Goal: Information Seeking & Learning: Learn about a topic

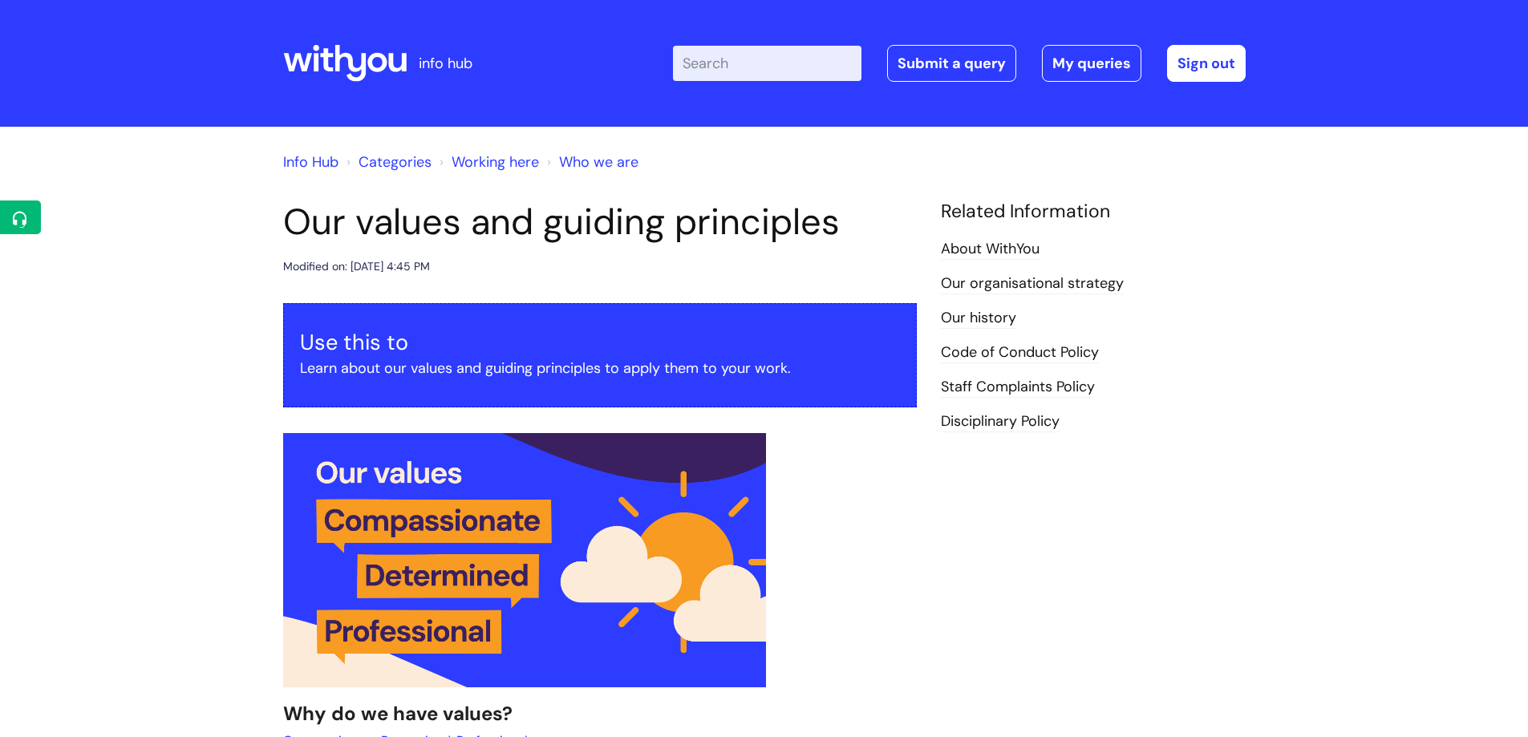
scroll to position [1735, 0]
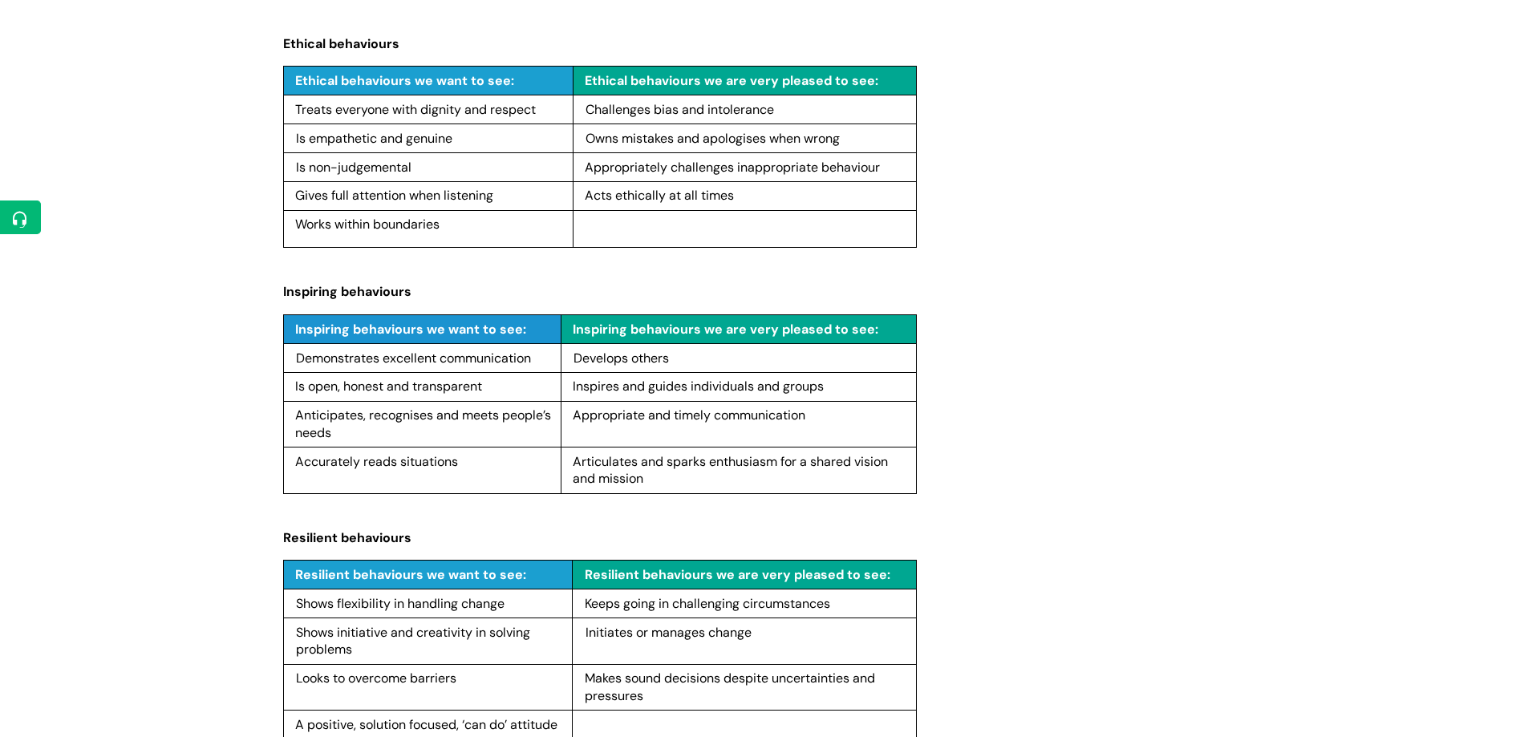
drag, startPoint x: 297, startPoint y: 356, endPoint x: 529, endPoint y: 358, distance: 232.6
click at [538, 360] on p "Demonstrates excellent communication" at bounding box center [425, 359] width 259 height 18
copy span "Demonstrates excellent communication"
drag, startPoint x: 295, startPoint y: 384, endPoint x: 491, endPoint y: 390, distance: 195.8
click at [491, 390] on p "Is open, honest and transparent" at bounding box center [425, 387] width 260 height 18
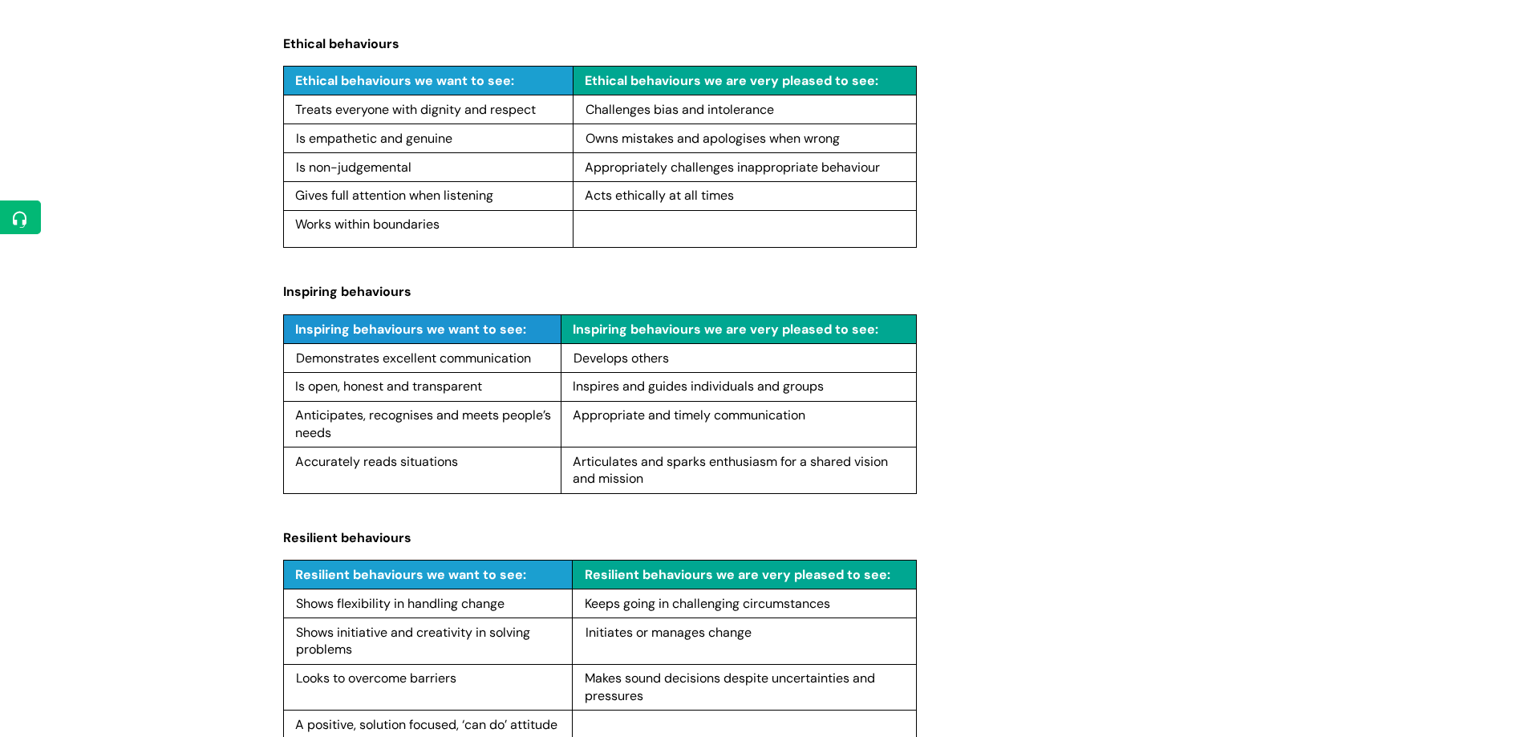
copy span "Is open, honest and transparent"
drag, startPoint x: 296, startPoint y: 415, endPoint x: 338, endPoint y: 431, distance: 45.7
click at [338, 431] on p "Anticipates, recognises and meets people’s needs" at bounding box center [425, 424] width 260 height 34
copy span "Anticipates, recognises and meets people’s needs"
drag, startPoint x: 295, startPoint y: 461, endPoint x: 439, endPoint y: 464, distance: 143.6
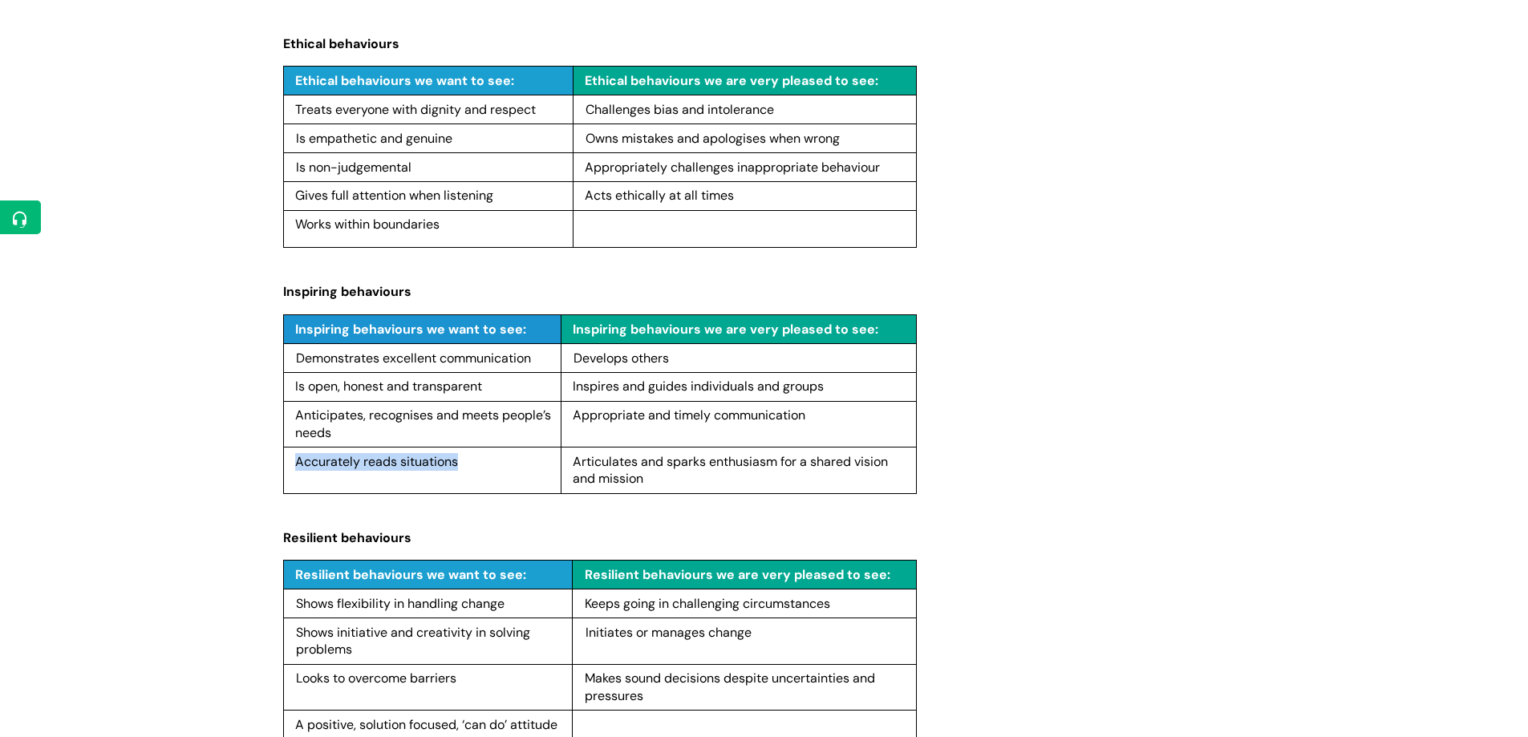
click at [477, 467] on p "Accurately reads situations" at bounding box center [425, 462] width 260 height 18
copy span "Accurately reads situations"
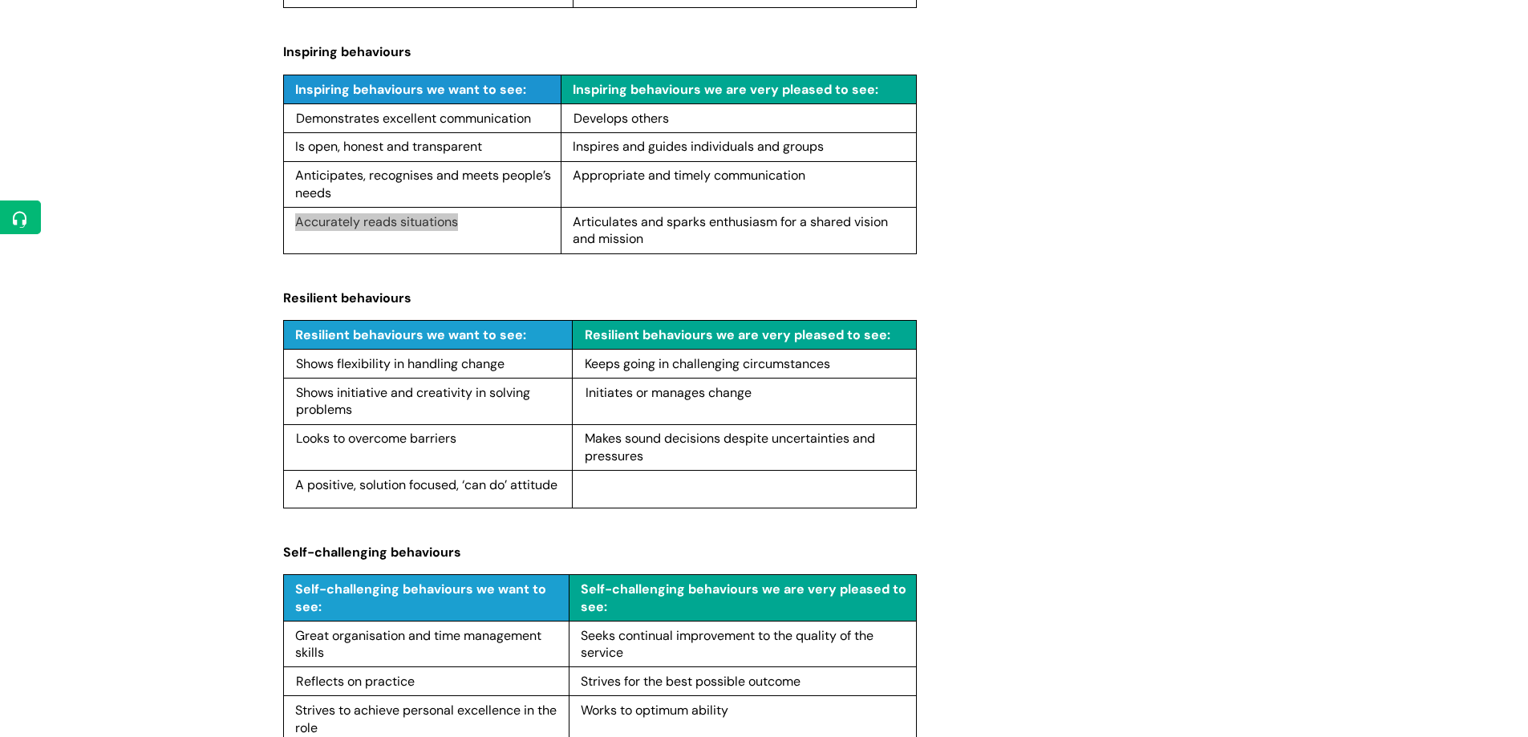
scroll to position [1975, 0]
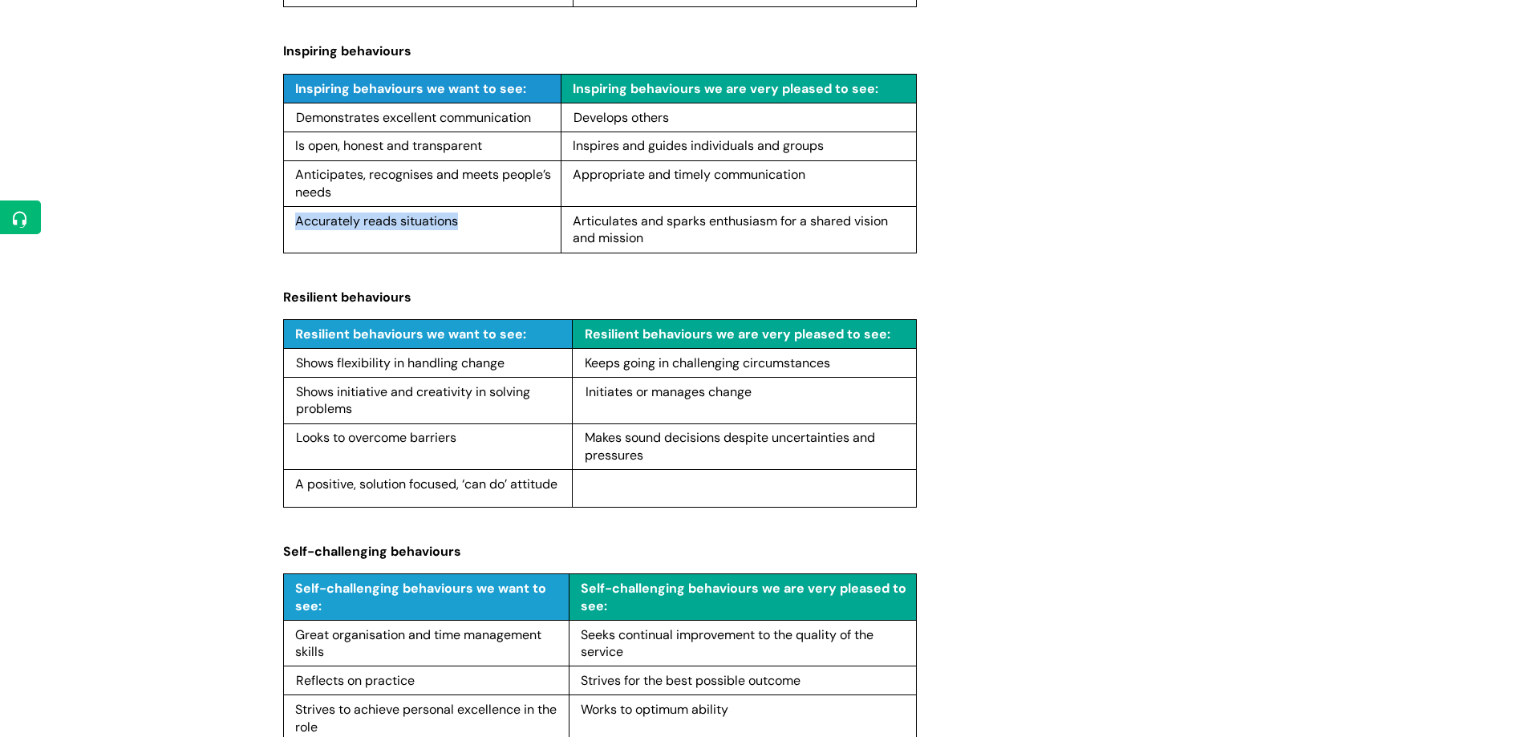
drag, startPoint x: 298, startPoint y: 360, endPoint x: 480, endPoint y: 365, distance: 182.1
click at [522, 366] on p "Shows flexibility in handling change" at bounding box center [431, 363] width 271 height 18
copy span "Shows flexibility in handling change"
click at [296, 390] on span "Shows initiative and creativity in solving problems" at bounding box center [413, 400] width 234 height 34
drag, startPoint x: 298, startPoint y: 391, endPoint x: 365, endPoint y: 410, distance: 69.3
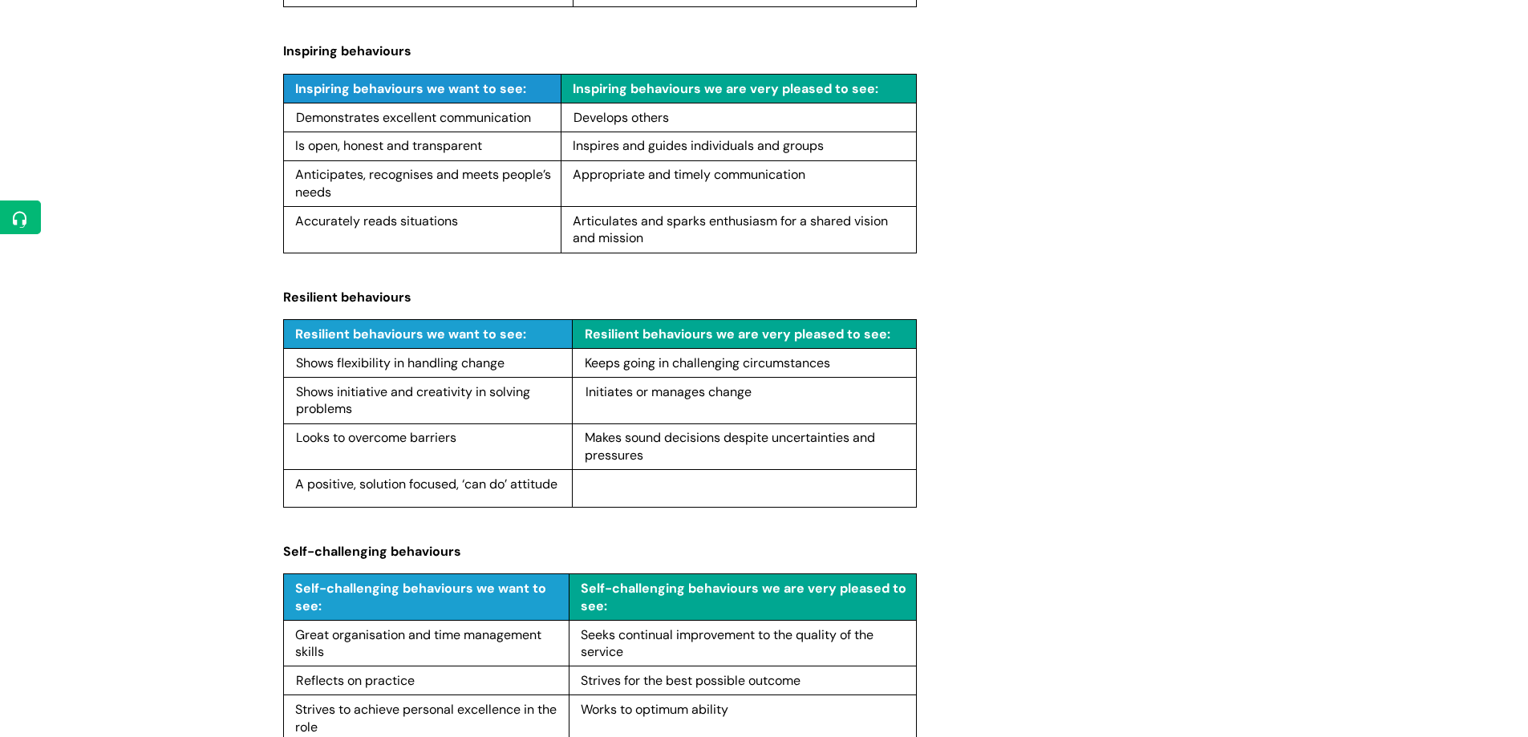
click at [367, 410] on p "Shows initiative and creativity in solving problems" at bounding box center [431, 400] width 271 height 34
copy span "Shows initiative and creativity in solving problems"
drag, startPoint x: 296, startPoint y: 435, endPoint x: 413, endPoint y: 441, distance: 117.3
click at [471, 438] on p "Looks to overcome barriers" at bounding box center [431, 438] width 271 height 18
copy span "Looks to overcome barriers"
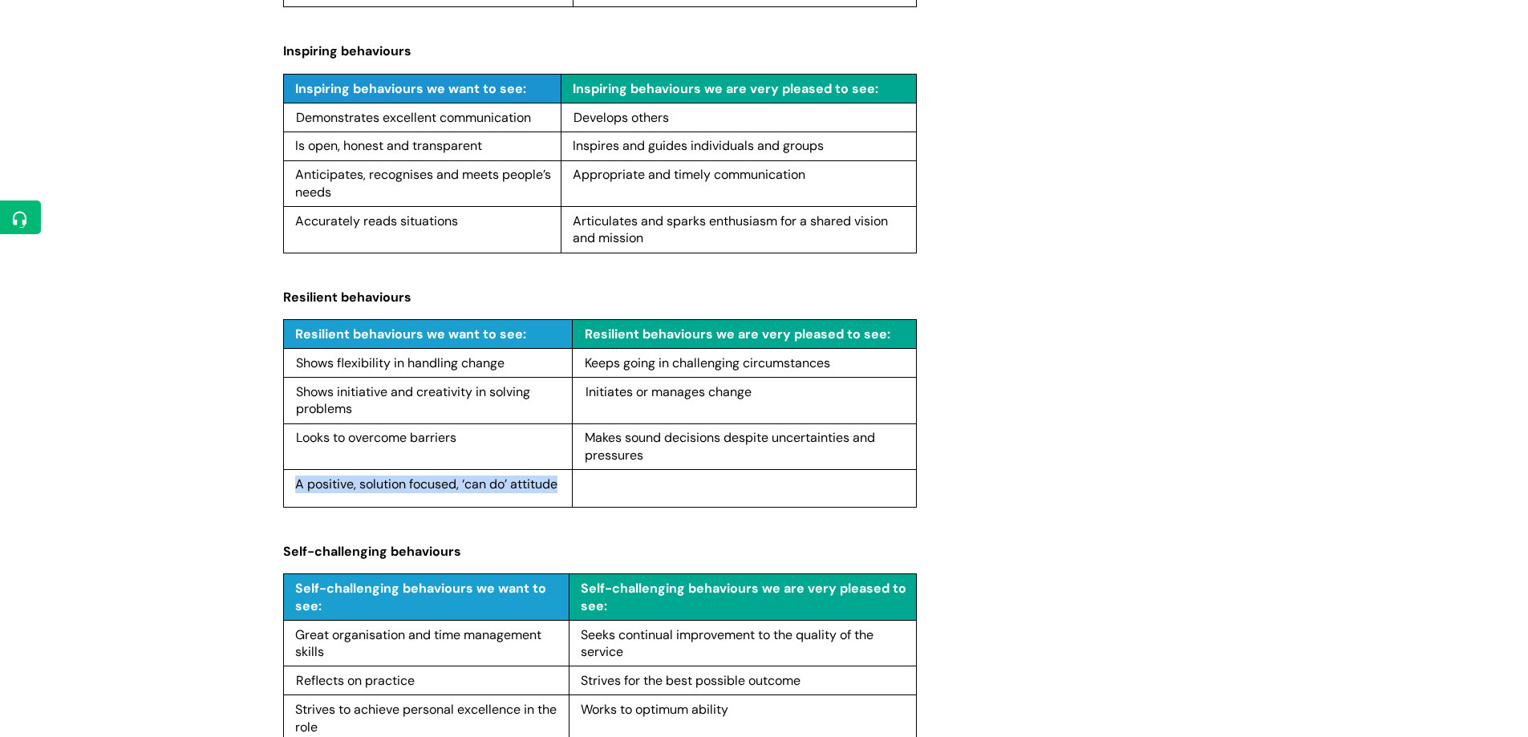
drag, startPoint x: 295, startPoint y: 483, endPoint x: 563, endPoint y: 481, distance: 267.9
click at [563, 481] on p "A positive, solution focused, ‘can do’ attitude" at bounding box center [431, 485] width 272 height 18
copy span "A positive, solution focused, ‘can do’ attitude"
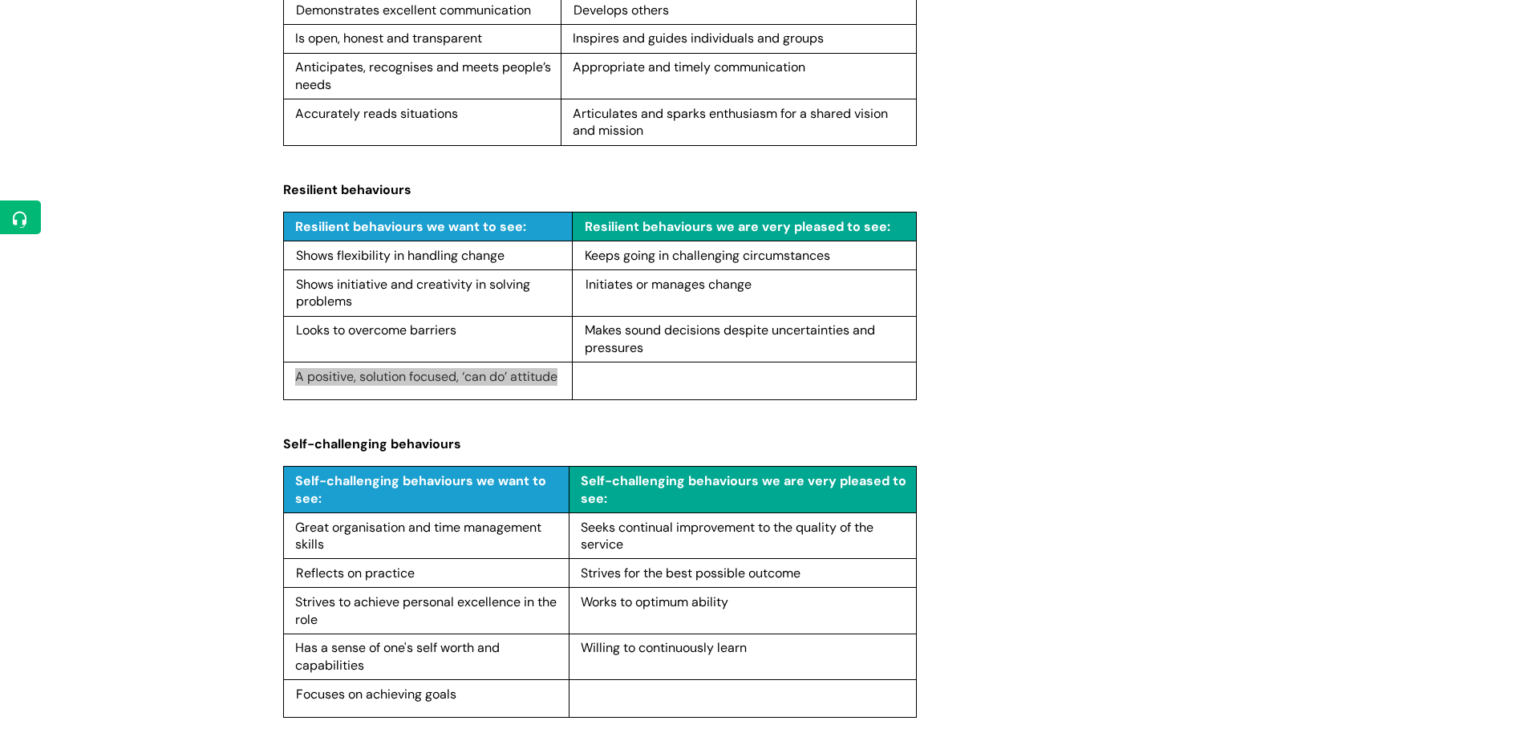
scroll to position [2216, 0]
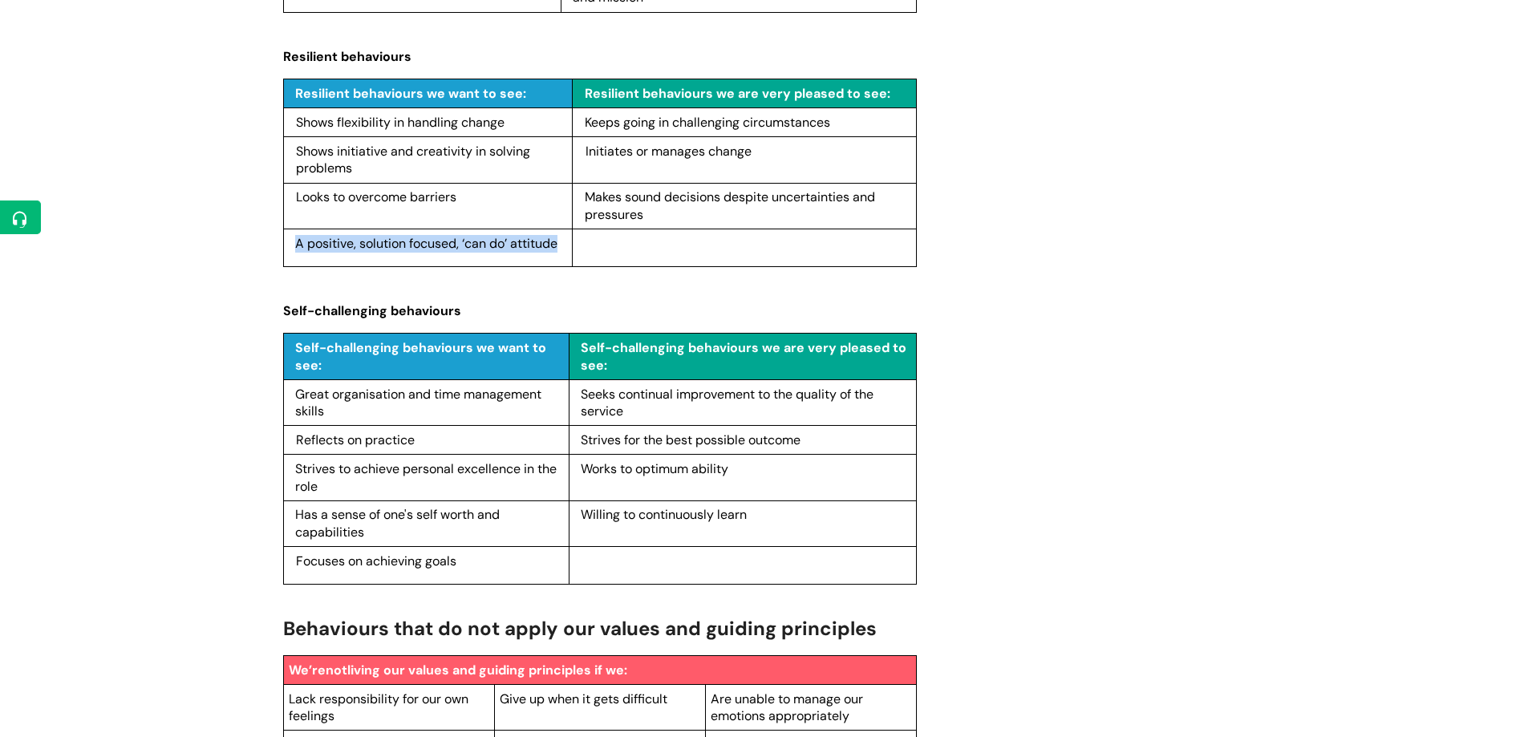
drag, startPoint x: 297, startPoint y: 392, endPoint x: 332, endPoint y: 407, distance: 38.4
click at [332, 407] on p "Great organisation and time management skills" at bounding box center [429, 403] width 268 height 34
copy span "Great organisation and time management skills"
drag, startPoint x: 298, startPoint y: 440, endPoint x: 420, endPoint y: 442, distance: 121.9
click at [420, 442] on p "Reflects on practice" at bounding box center [429, 440] width 267 height 18
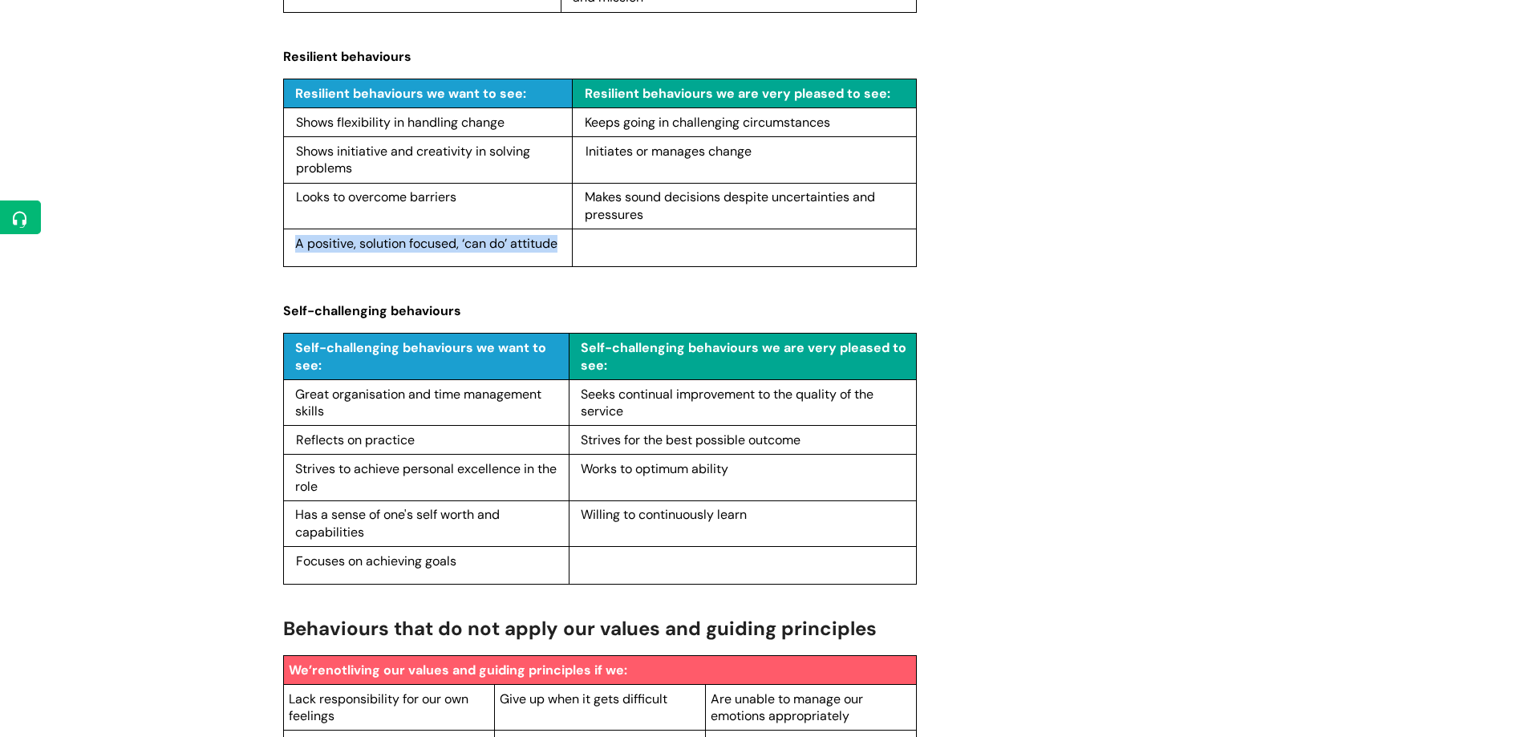
copy span "Reflects on practice"
drag, startPoint x: 295, startPoint y: 470, endPoint x: 333, endPoint y: 484, distance: 40.1
click at [333, 484] on p "Strives to achieve personal excellence in the role" at bounding box center [429, 477] width 268 height 34
drag, startPoint x: 298, startPoint y: 515, endPoint x: 389, endPoint y: 537, distance: 94.0
click at [389, 537] on p "Has a sense of one's self worth and capabilities" at bounding box center [429, 523] width 268 height 34
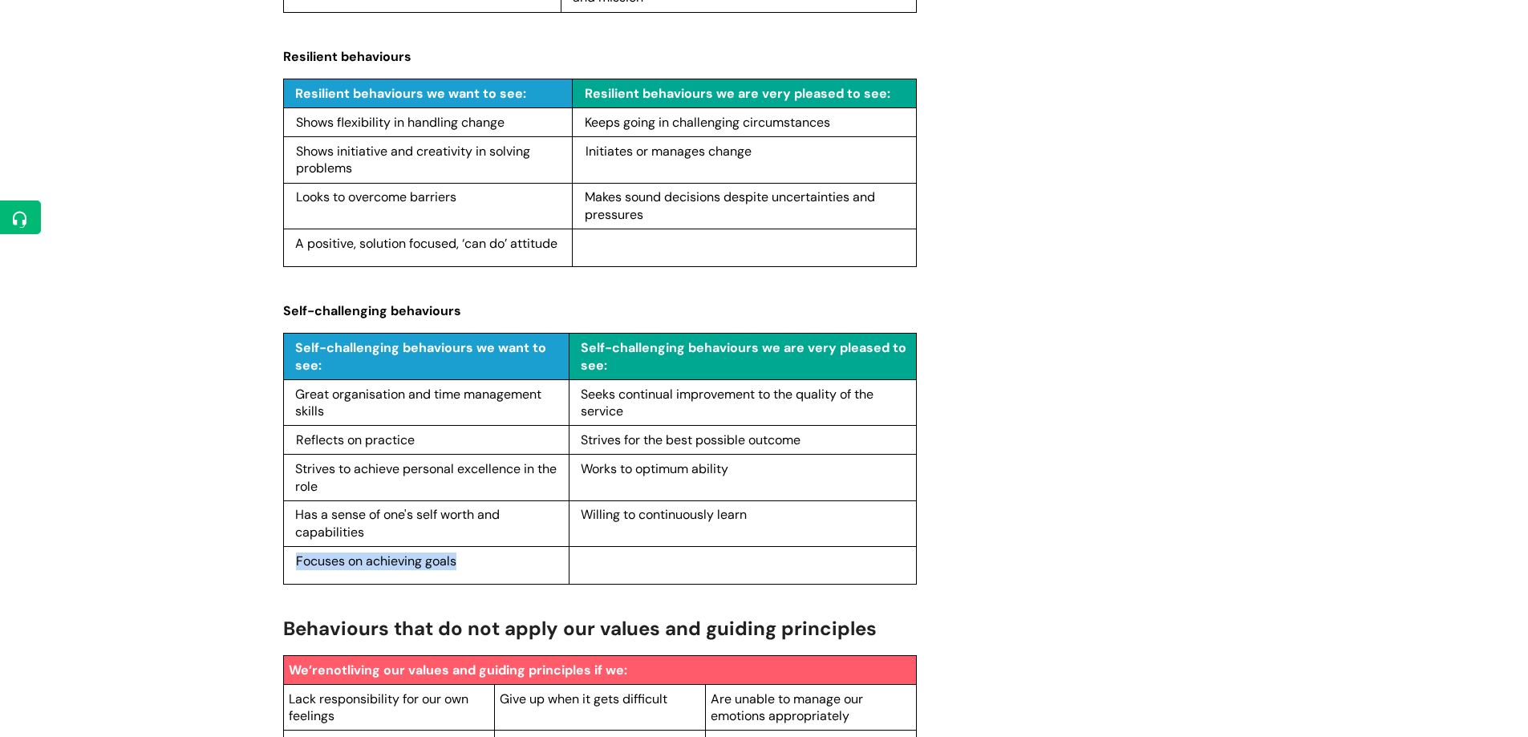
drag, startPoint x: 296, startPoint y: 557, endPoint x: 455, endPoint y: 561, distance: 158.9
click at [475, 564] on p "Focuses on achieving goals" at bounding box center [429, 562] width 267 height 18
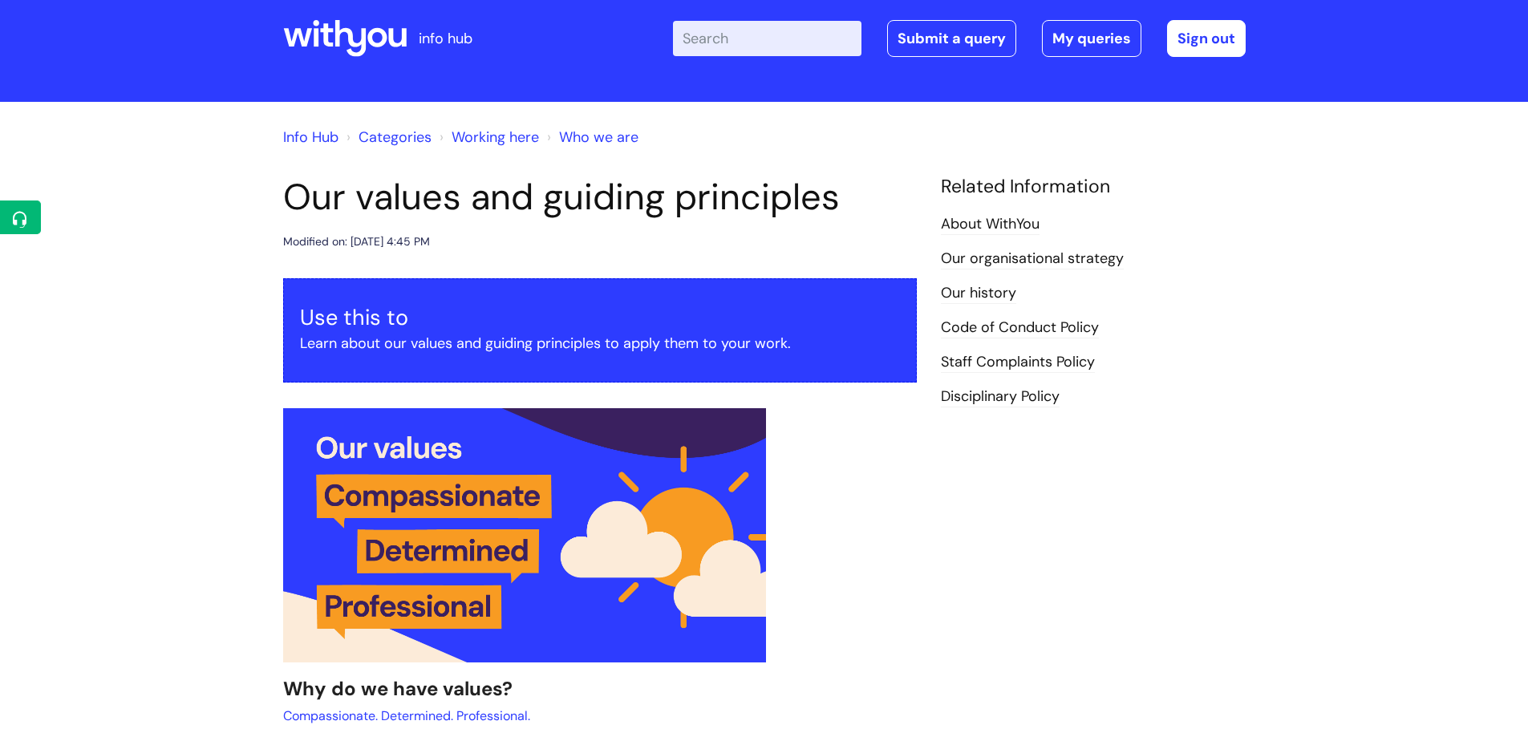
scroll to position [0, 0]
